Goal: Check status: Check status

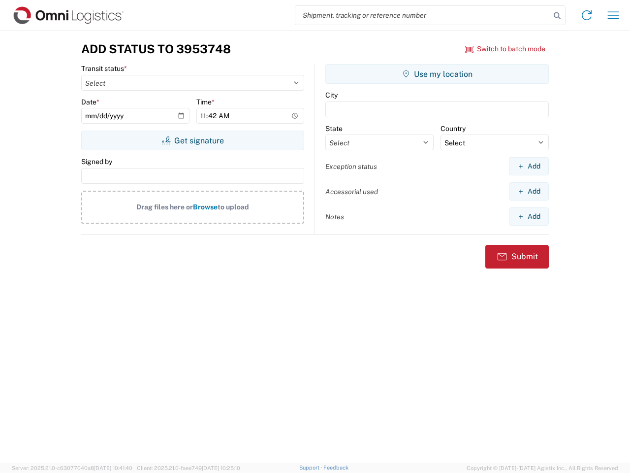
click at [423, 15] on input "search" at bounding box center [422, 15] width 255 height 19
click at [557, 16] on icon at bounding box center [557, 16] width 14 height 14
click at [587, 15] on icon at bounding box center [587, 15] width 16 height 16
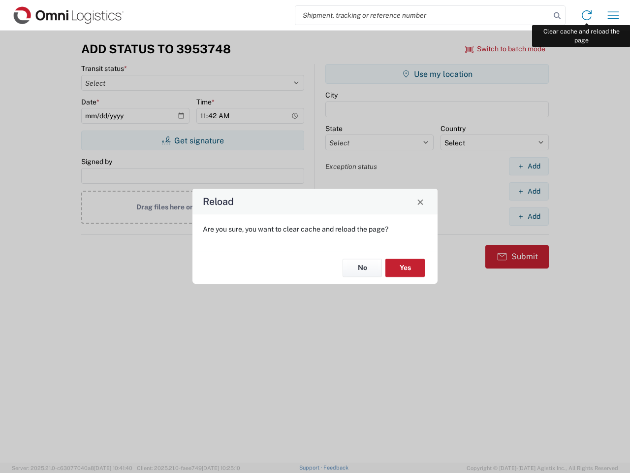
click at [613, 15] on div "Reload Are you sure, you want to clear cache and reload the page? No Yes" at bounding box center [315, 236] width 630 height 473
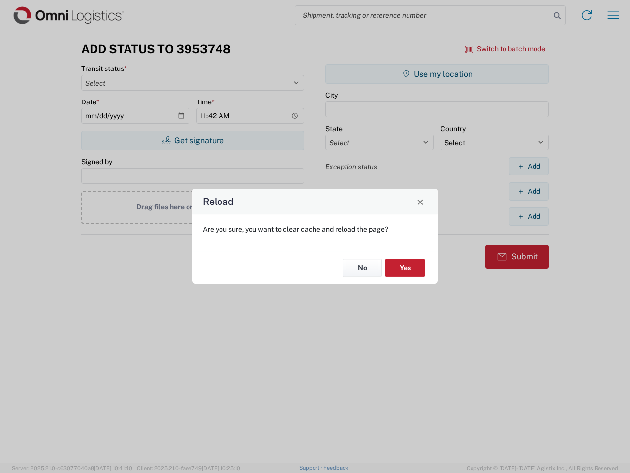
click at [506, 49] on div "Reload Are you sure, you want to clear cache and reload the page? No Yes" at bounding box center [315, 236] width 630 height 473
click at [192, 140] on div "Reload Are you sure, you want to clear cache and reload the page? No Yes" at bounding box center [315, 236] width 630 height 473
click at [437, 74] on div "Reload Are you sure, you want to clear cache and reload the page? No Yes" at bounding box center [315, 236] width 630 height 473
click at [529, 166] on div "Reload Are you sure, you want to clear cache and reload the page? No Yes" at bounding box center [315, 236] width 630 height 473
click at [529, 191] on div "Reload Are you sure, you want to clear cache and reload the page? No Yes" at bounding box center [315, 236] width 630 height 473
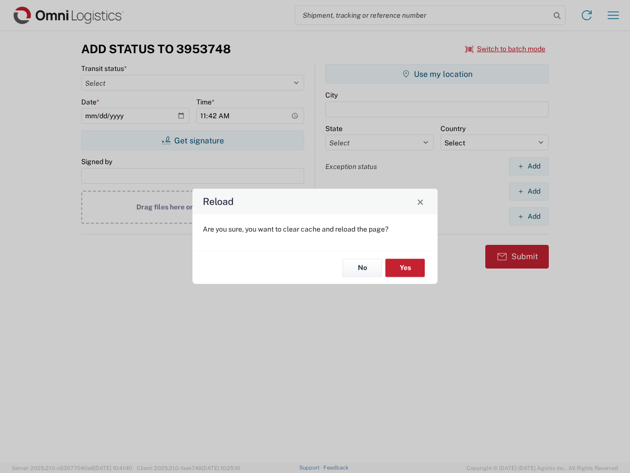
click at [529, 216] on div "Reload Are you sure, you want to clear cache and reload the page? No Yes" at bounding box center [315, 236] width 630 height 473
